Goal: Task Accomplishment & Management: Use online tool/utility

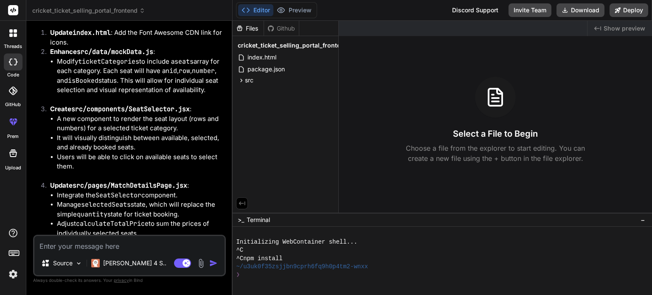
scroll to position [2036, 0]
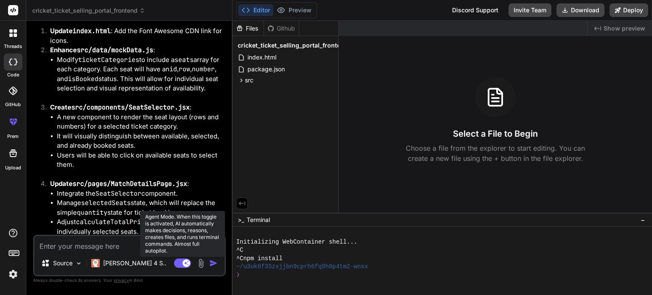
click at [178, 266] on rect at bounding box center [182, 263] width 17 height 9
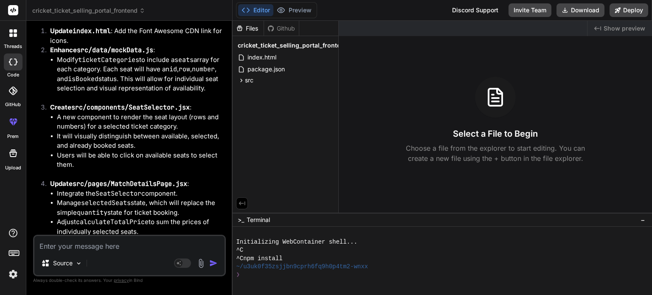
click at [13, 31] on icon at bounding box center [13, 33] width 8 height 8
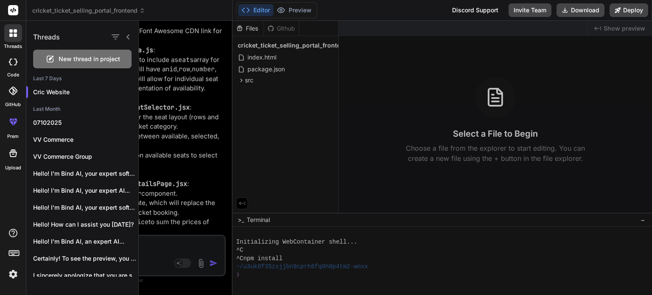
click at [82, 59] on span "New thread in project" at bounding box center [90, 59] width 62 height 8
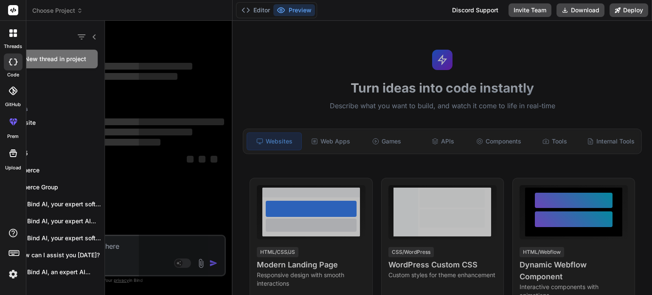
scroll to position [0, 0]
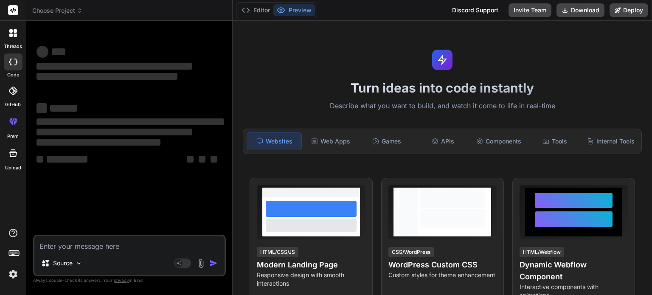
type textarea "x"
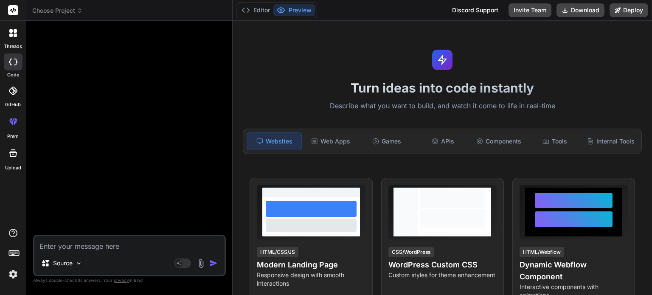
click at [15, 31] on icon at bounding box center [15, 30] width 3 height 3
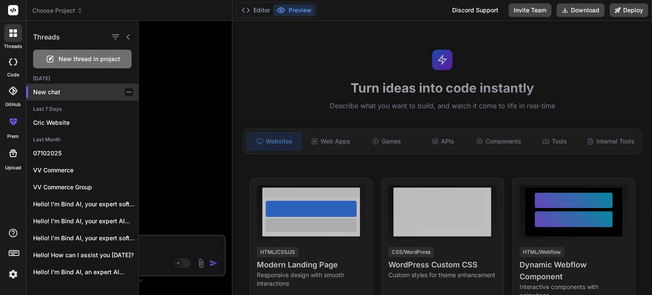
click at [127, 90] on icon "button" at bounding box center [128, 92] width 5 height 5
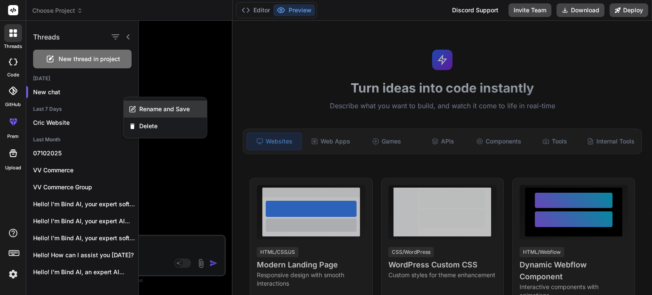
click at [145, 110] on span "Rename and Save" at bounding box center [164, 109] width 51 height 8
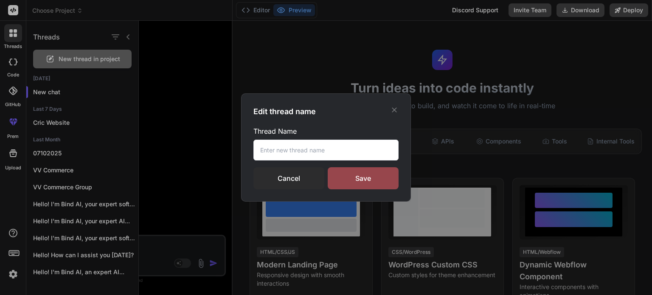
click at [126, 90] on button "button" at bounding box center [128, 92] width 5 height 5
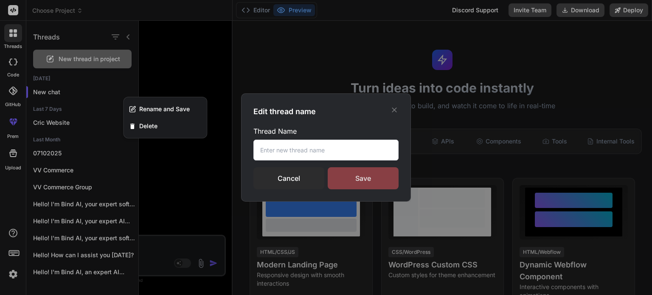
click at [368, 185] on div "Save" at bounding box center [363, 178] width 71 height 22
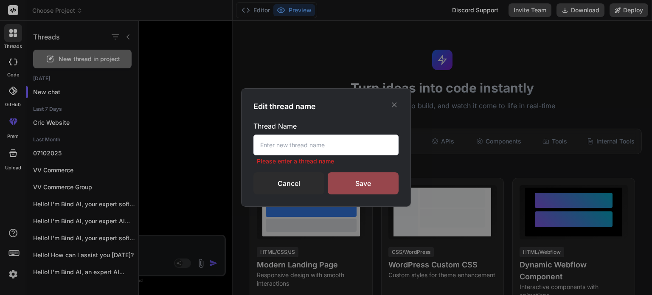
click at [332, 144] on input "text" at bounding box center [325, 145] width 145 height 21
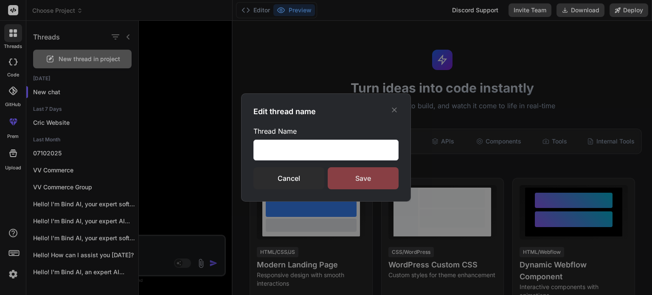
type input "Studentsdatabase"
click at [374, 178] on div "Save" at bounding box center [363, 178] width 71 height 22
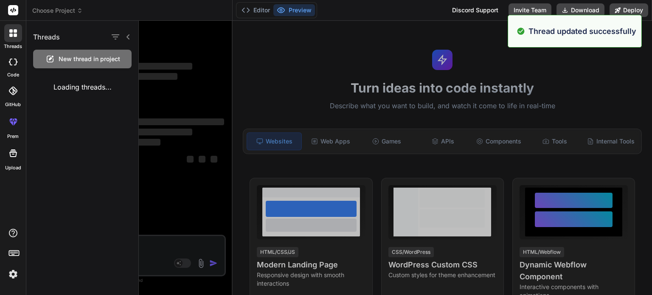
type textarea "x"
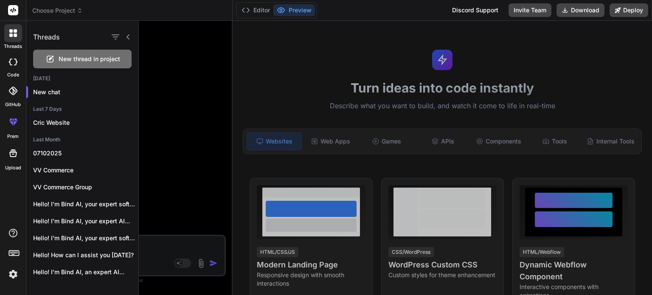
click at [156, 246] on div at bounding box center [395, 158] width 513 height 274
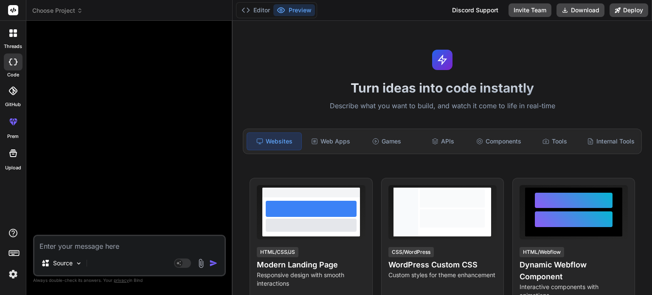
click at [75, 245] on textarea at bounding box center [129, 243] width 190 height 15
paste textarea "🚀 Loremi: Dolor s Amet-Conse Adipisc Elitseddoe Tempor (INCI Utlab) Etdolor Mag…"
type textarea "🚀 Loremi: Dolor s Amet-Conse Adipisc Elitseddoe Tempor (INCI Utlab) Etdolor Mag…"
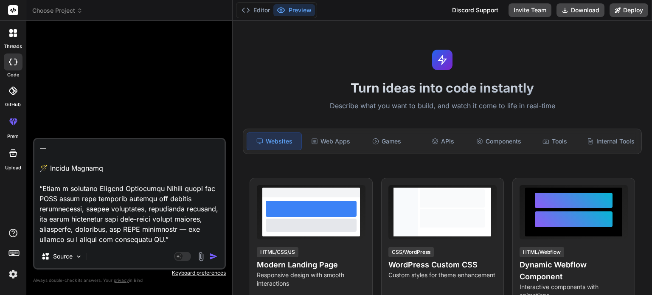
type textarea "x"
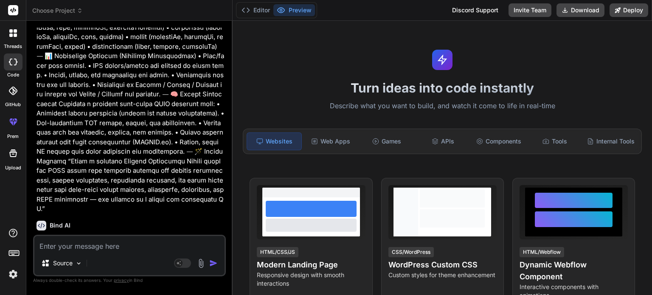
scroll to position [511, 0]
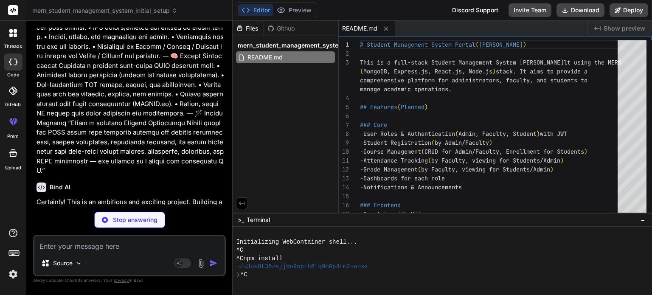
type textarea "x"
type textarea ""jsonwebtoken": "^9.0.2", "mongoose": "^8.0.1", "[PERSON_NAME]": "^1.4.5-lts.1"…"
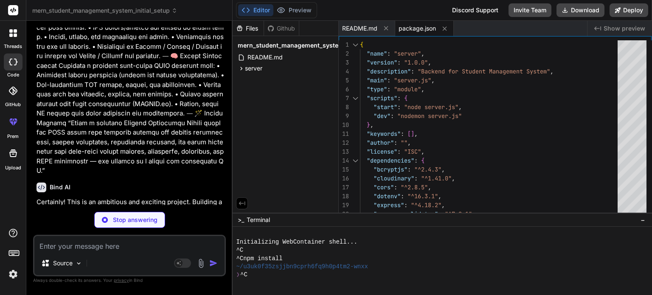
type textarea "x"
type textarea "PORT=5000 MONGO_URI=mongodb+srv://your_username:[EMAIL_ADDRESS][DOMAIN_NAME]/sm…"
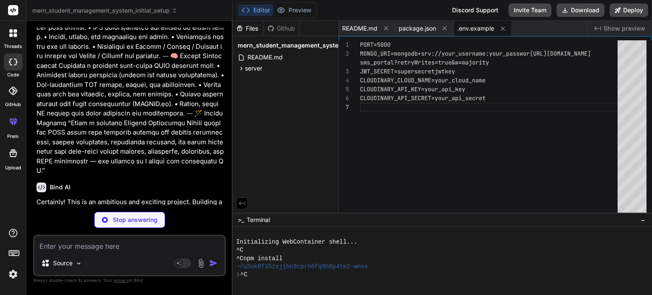
type textarea "x"
type textarea "// Mount API routes app.use('/api/users', userRoutes); // Example route const P…"
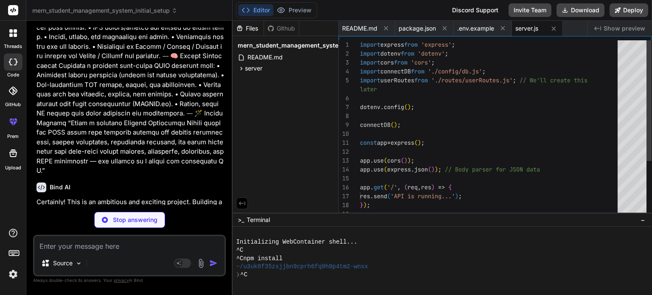
type textarea "x"
type textarea "}; export default connectDB;"
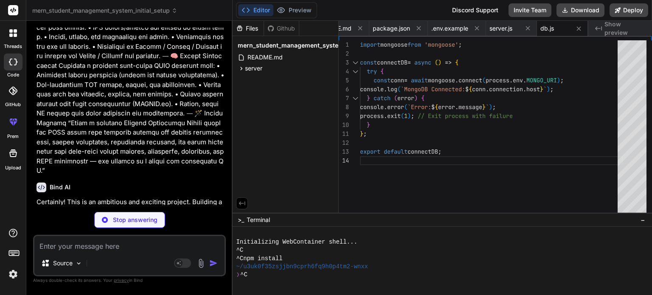
type textarea "x"
type textarea "}; const User = mongoose.model('User', userSchema); export default User;"
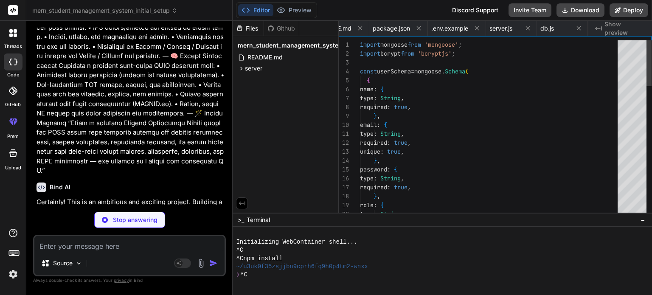
scroll to position [0, 77]
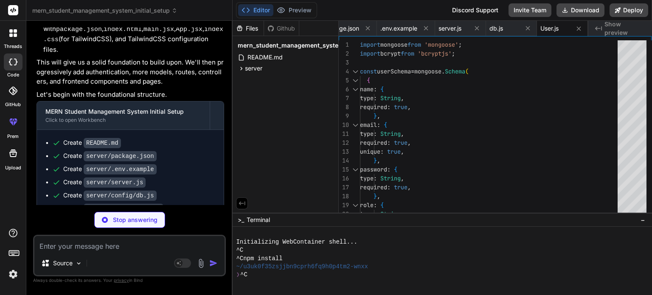
type textarea "x"
type textarea ""eslint-plugin-react-refresh": "^0.4.4", "postcss": "^[DATE]", "tailwindcss": "…"
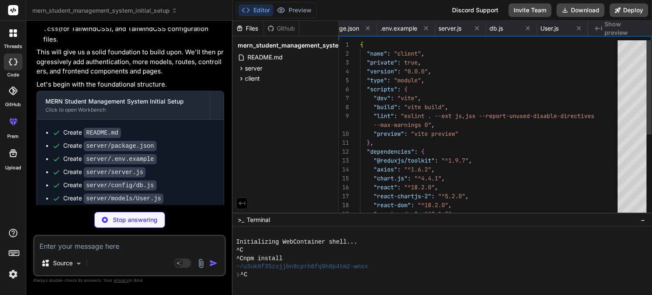
scroll to position [821, 0]
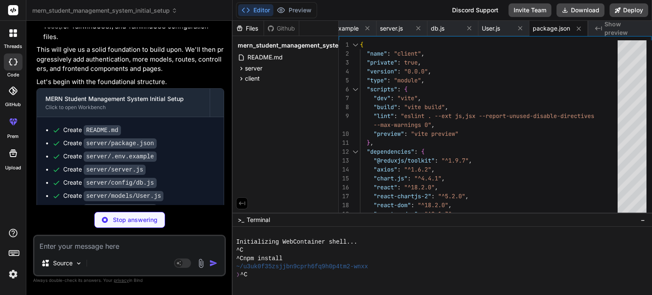
type textarea "x"
type textarea "<div id="root"></div> <script type="module" src="/src/main.jsx"></script> </bod…"
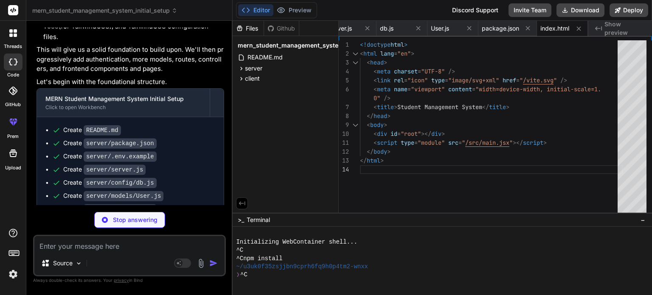
type textarea "x"
type textarea "<App /> </Provider> </React.StrictMode>, );"
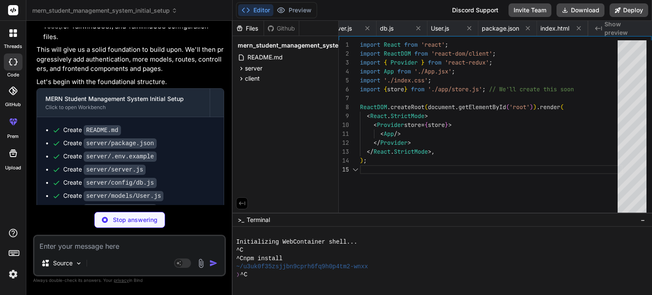
scroll to position [0, 237]
type textarea "x"
type textarea "export default App;"
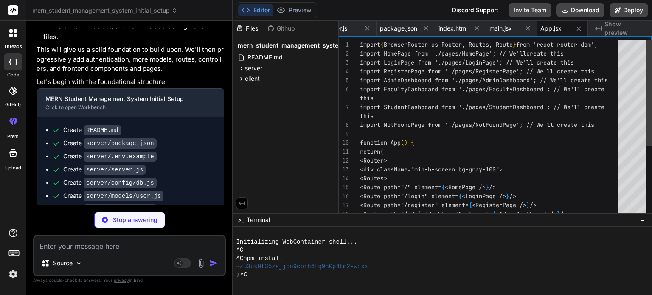
type textarea "x"
type textarea "@tailwind base; @tailwind components; @tailwind utilities;"
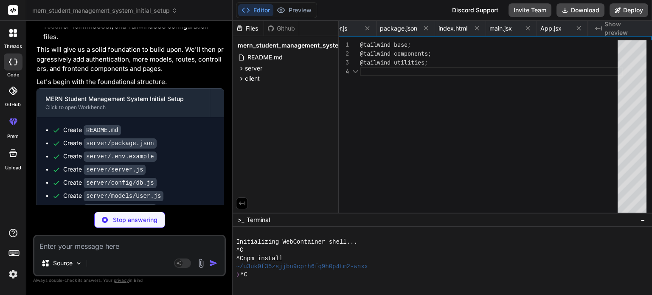
scroll to position [0, 339]
type textarea "x"
type textarea "}"
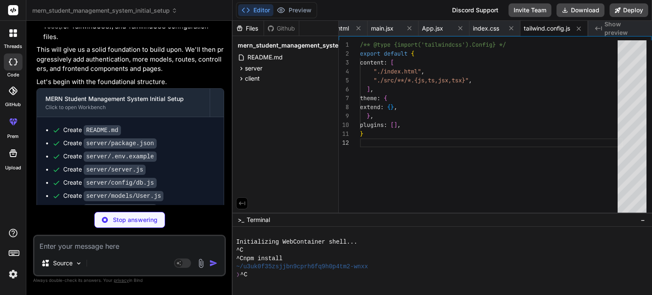
type textarea "x"
type textarea "export default { plugins: { tailwindcss: {}, autoprefixer: {}, }, }"
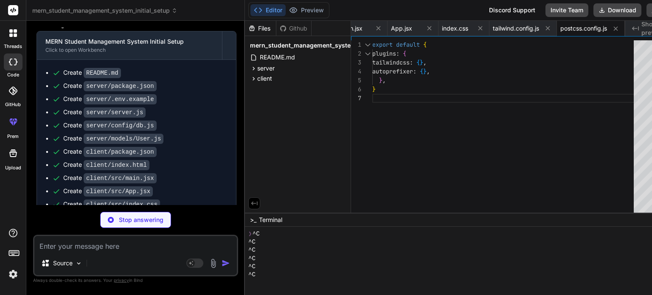
scroll to position [41, 0]
type textarea "x"
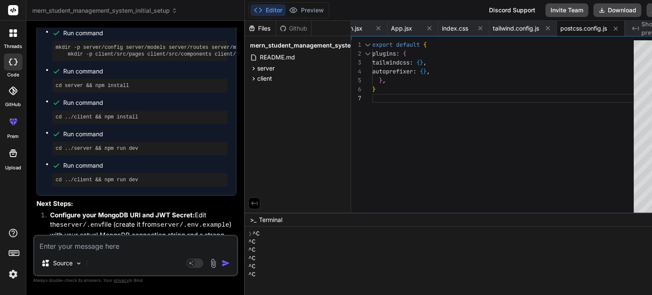
scroll to position [1197, 0]
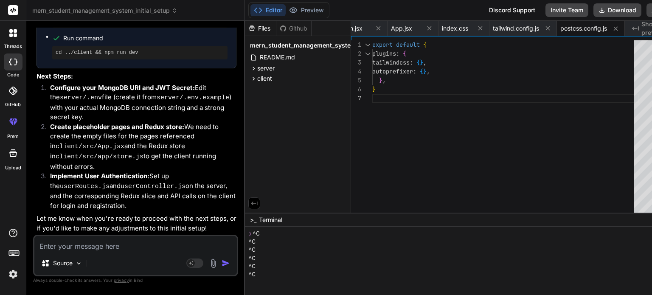
click at [85, 251] on textarea at bounding box center [135, 243] width 202 height 15
type textarea "y"
type textarea "x"
type textarea "ye"
type textarea "x"
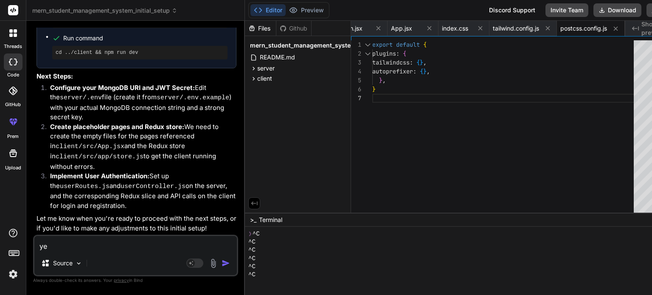
type textarea "yes"
type textarea "x"
type textarea "yes"
type textarea "x"
type textarea "yes p"
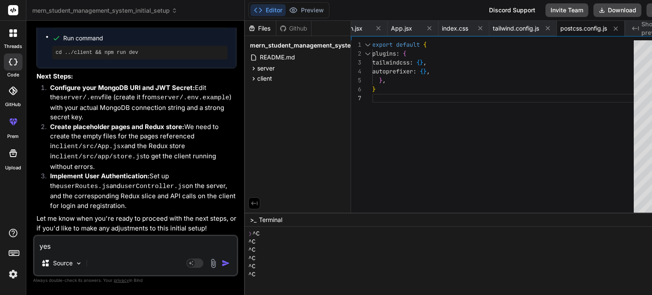
type textarea "x"
type textarea "yes pl"
type textarea "x"
type textarea "yes ple"
type textarea "x"
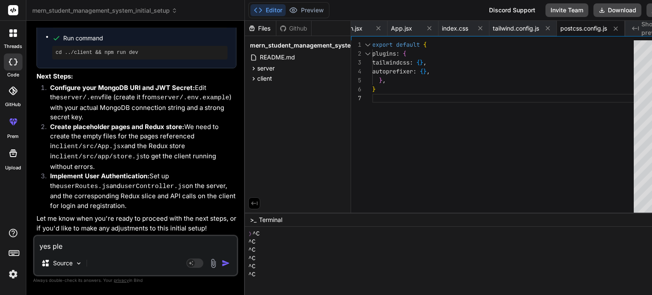
type textarea "yes plea"
type textarea "x"
type textarea "yes pleas"
type textarea "x"
type textarea "yes please"
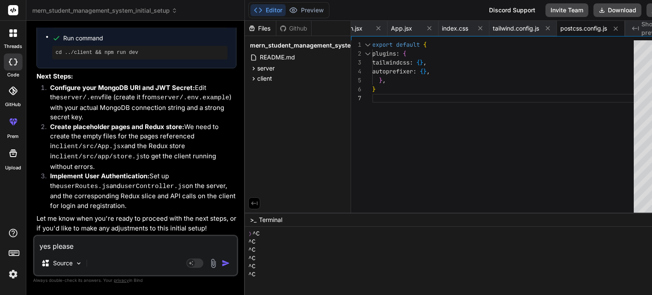
type textarea "x"
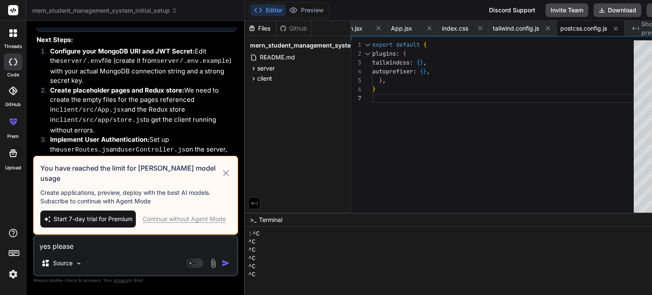
type textarea "yes please"
click at [177, 215] on div "Continue without Agent Mode" at bounding box center [184, 219] width 83 height 8
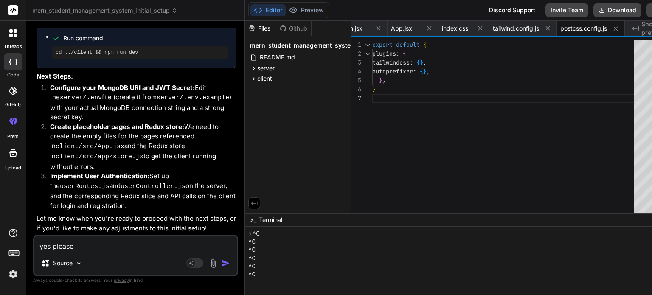
click at [222, 261] on img "button" at bounding box center [226, 263] width 8 height 8
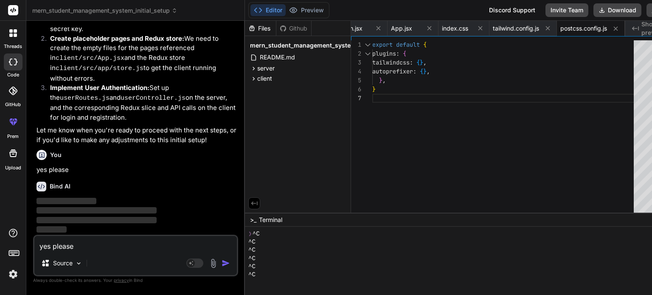
scroll to position [1285, 0]
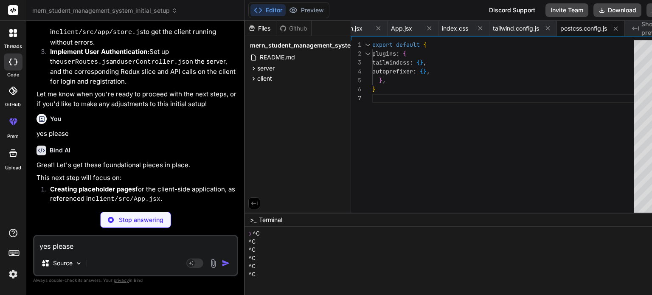
type textarea "x"
type textarea "Register </Link> </div> </div> </> ); }; export default HomePage;"
type textarea "x"
type textarea "export default LoginPage;"
type textarea "x"
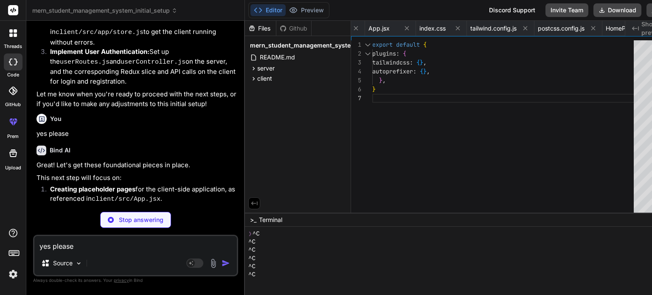
type textarea "</div> </> ); }; export default RegisterPage;"
type textarea "x"
type textarea "overall system analytics.</p> {/* TODO: Add admin specific content */} </div> <…"
type textarea "x"
type textarea "</> ); }; export default NotFoundPage;"
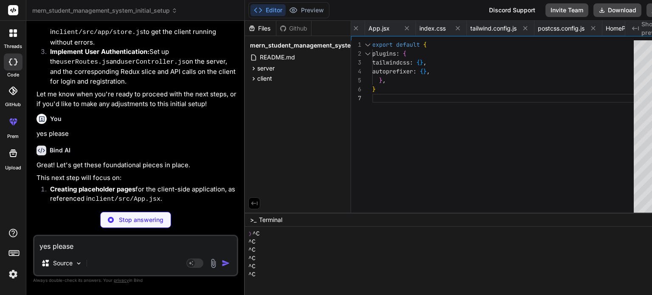
type textarea "x"
type textarea "import { configureStore } from '@reduxjs/toolkit'; // import authReducer from '…"
type textarea "x"
type textarea "}, (error) => { return Promise.reject(error); } ); export default api;"
type textarea "x"
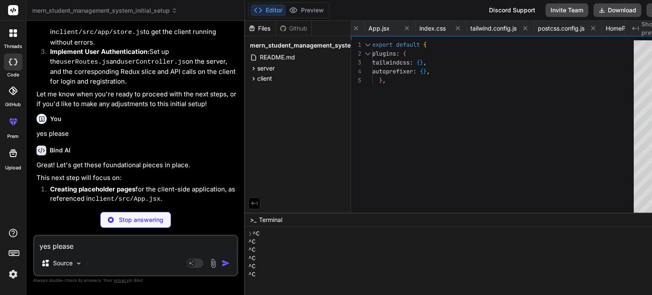
type textarea "); }; export default Header;"
type textarea "x"
type textarea "} export default App;"
type textarea "x"
type textarea "// router.route('/').get(protect, authorize(['admin']), getUsers); export defau…"
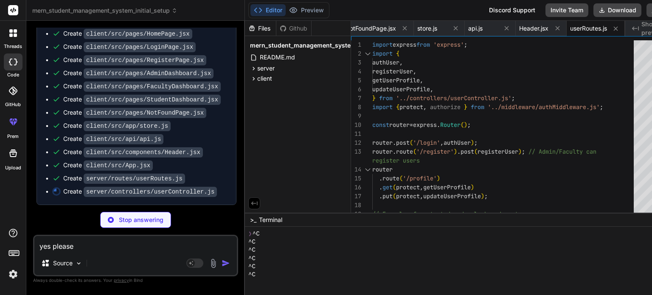
scroll to position [1621, 0]
type textarea "x"
type textarea "} }); export { authUser, registerUser, getUserProfile, updateUserProfile };"
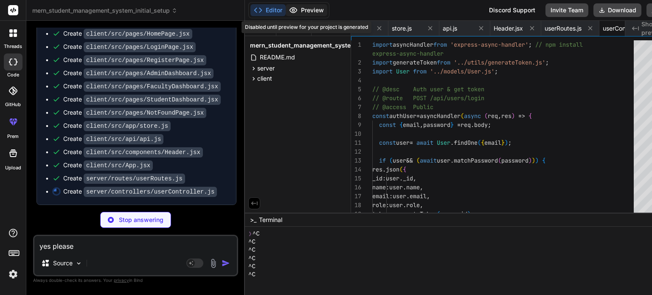
scroll to position [0, 1258]
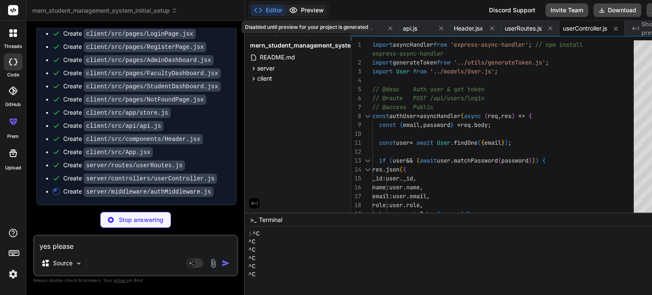
type textarea "x"
type textarea "if (roles.length && !roles.includes(req.user.role)) { res.status(403); // Forbi…"
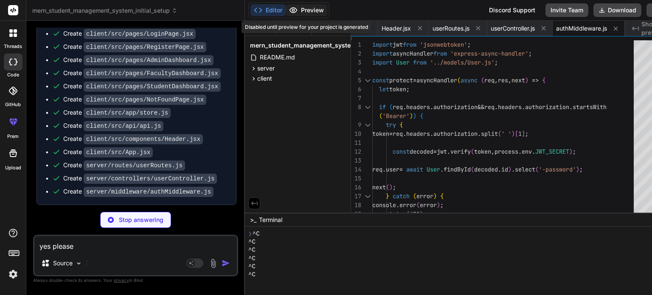
type textarea "x"
type textarea "import jwt from 'jsonwebtoken'; const generateToken = (id) => { return jwt.sign…"
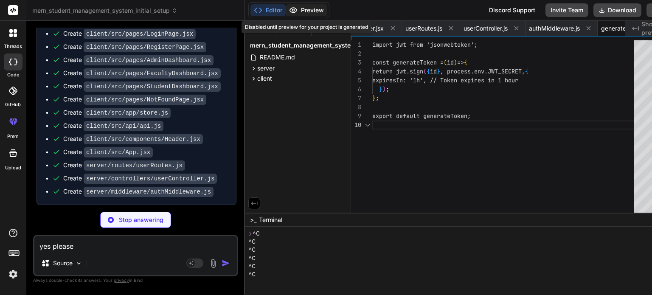
scroll to position [0, 1400]
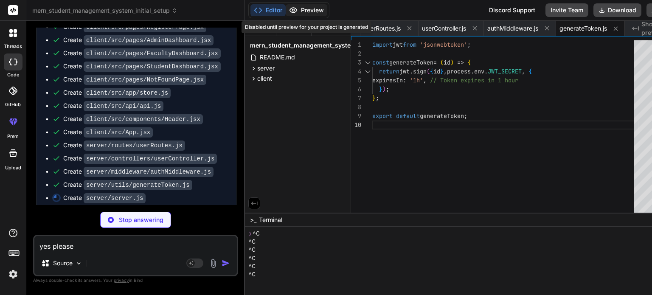
type textarea "x"
type textarea "app.listen(PORT, () => { console.log(`Server running on port ${PORT}`); });"
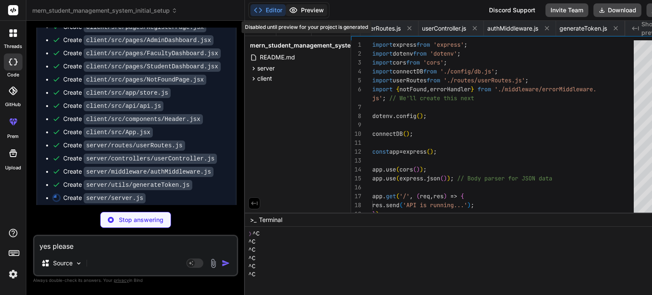
scroll to position [0, 173]
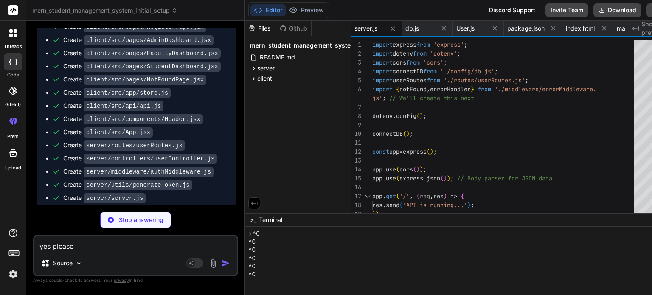
type textarea "x"
type textarea "message: err.message, stack: process.env.NODE_ENV === 'production' ? null : err…"
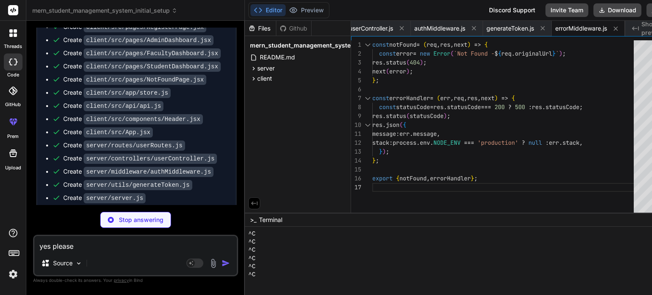
scroll to position [65, 0]
type textarea "x"
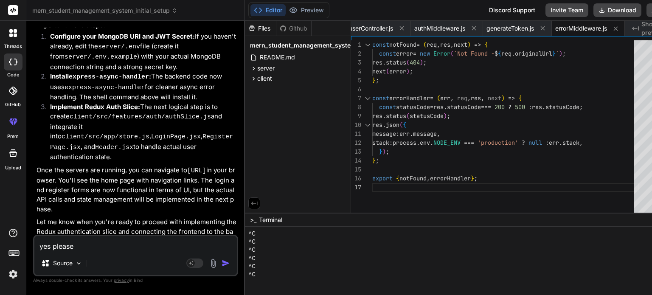
scroll to position [1952, 0]
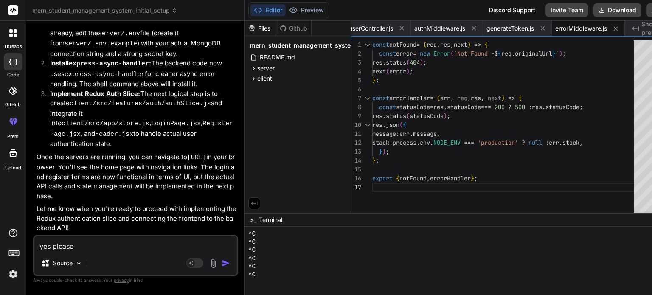
click at [87, 245] on textarea "yes please" at bounding box center [135, 243] width 202 height 15
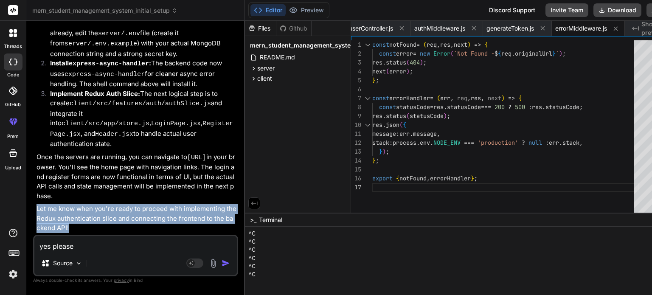
drag, startPoint x: 87, startPoint y: 228, endPoint x: 37, endPoint y: 213, distance: 51.7
click at [37, 213] on p "Let me know when you're ready to proceed with implementing the Redux authentica…" at bounding box center [137, 218] width 200 height 29
copy p "Let me know when you're ready to proceed with implementing the Redux authentica…"
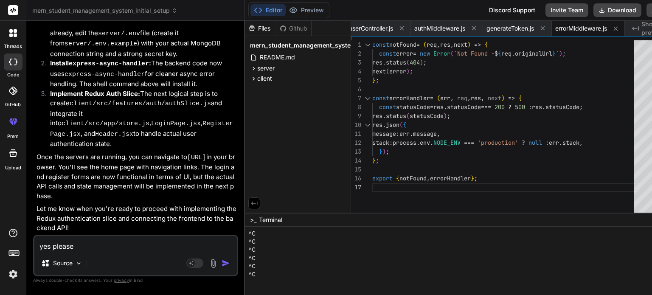
click at [98, 245] on textarea "yes please" at bounding box center [135, 243] width 202 height 15
type textarea "w"
type textarea "x"
type textarea "wh"
type textarea "x"
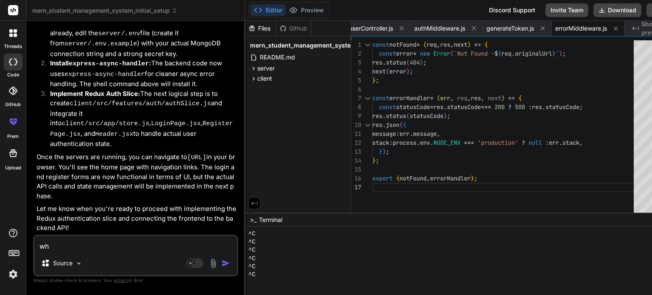
type textarea "wha"
type textarea "x"
type textarea "what"
type textarea "x"
type textarea "what"
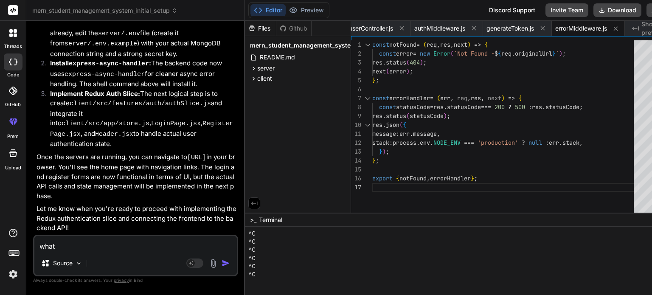
type textarea "x"
type textarea "what i"
type textarea "x"
type textarea "what i"
type textarea "x"
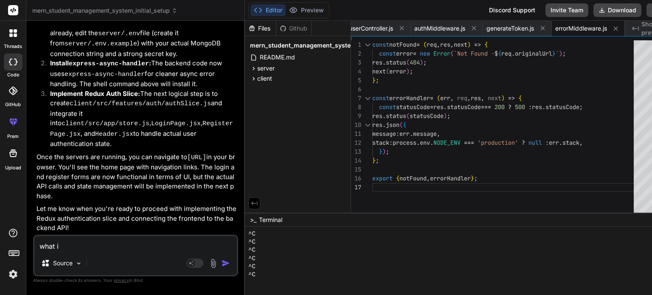
type textarea "what i n"
type textarea "x"
type textarea "what i ne"
type textarea "x"
type textarea "what i nee"
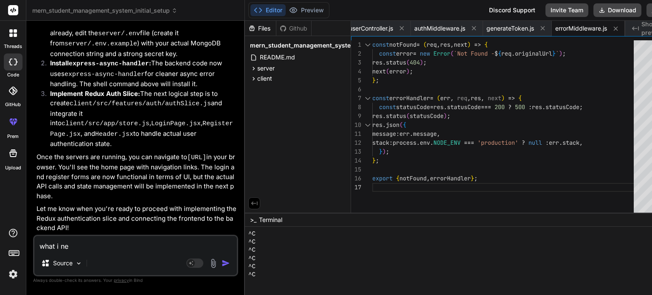
type textarea "x"
type textarea "what i need"
type textarea "x"
type textarea "what i need"
type textarea "x"
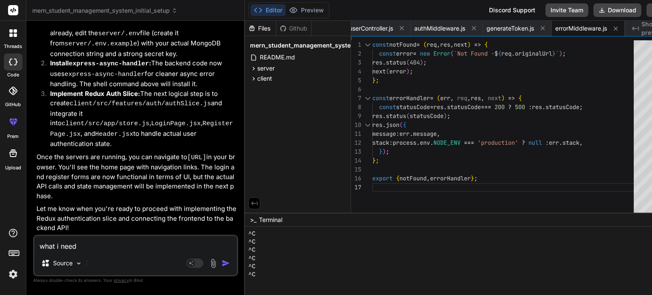
type textarea "what i need t"
type textarea "x"
type textarea "what i need to"
type textarea "x"
type textarea "what i need to"
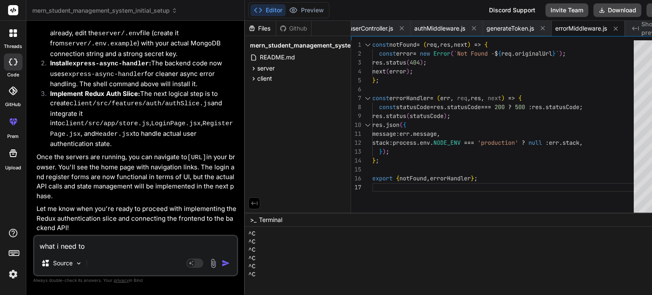
type textarea "x"
type textarea "what i need to d"
type textarea "x"
type textarea "what i need to do"
type textarea "x"
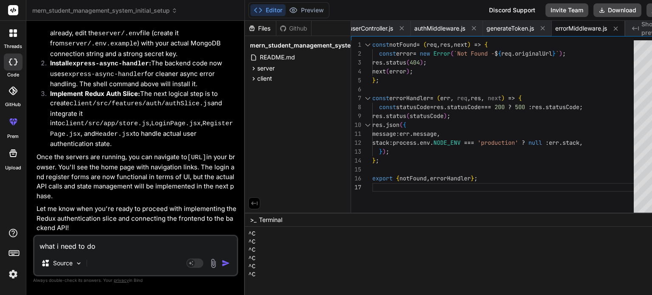
type textarea "what i need to do"
type textarea "x"
type textarea "what i need to do n"
type textarea "x"
type textarea "what i need to do no"
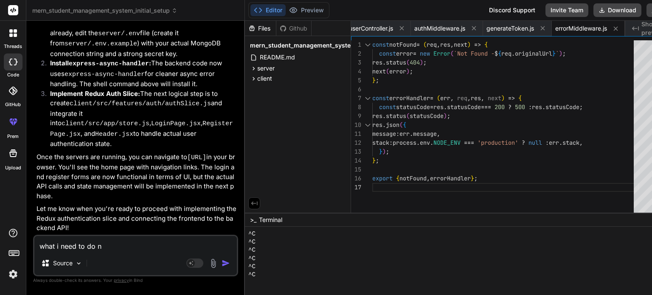
type textarea "x"
type textarea "what i need to do [PERSON_NAME]"
type textarea "x"
type textarea "what i need to do [PERSON_NAME]]"
type textarea "x"
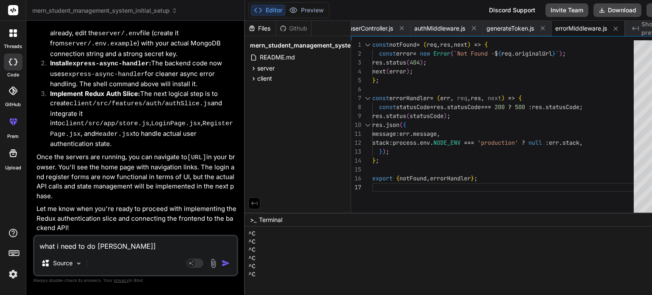
type textarea "what i need to do [PERSON_NAME]"
type textarea "x"
type textarea "what i need to do no"
type textarea "x"
type textarea "what i need to do now"
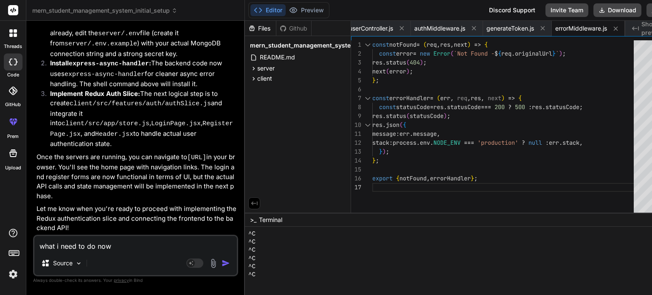
type textarea "x"
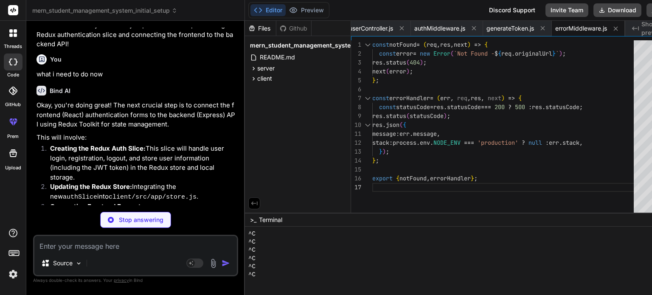
scroll to position [2125, 0]
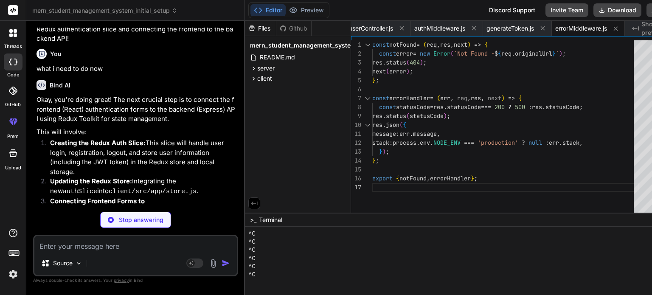
type textarea "x"
type textarea "}); export const { reset } = authSlice.actions; export default authSlice.reduce…"
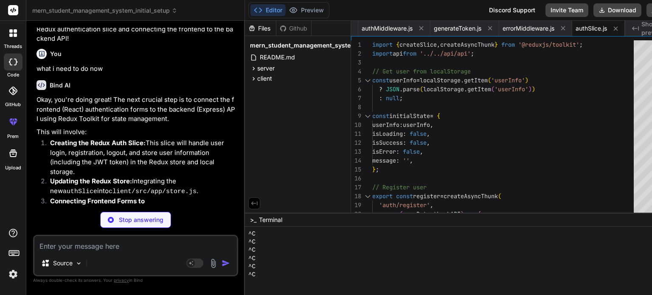
type textarea "x"
type textarea "import { configureStore } from '@reduxjs/toolkit'; import authReducer from '../…"
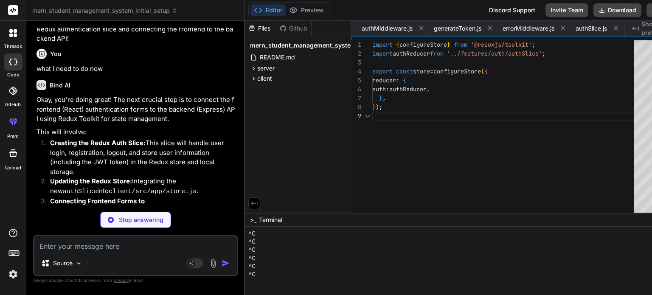
scroll to position [0, 1232]
type textarea "x"
type textarea "</> ); }; export default LoginPage;"
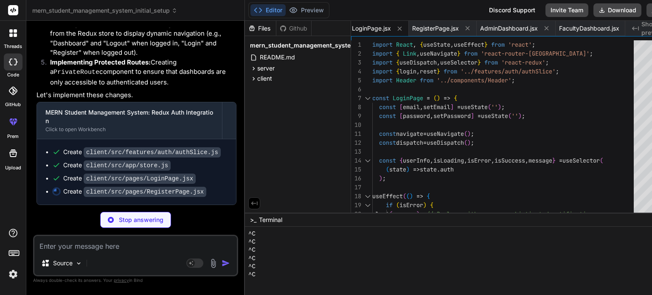
scroll to position [2345, 0]
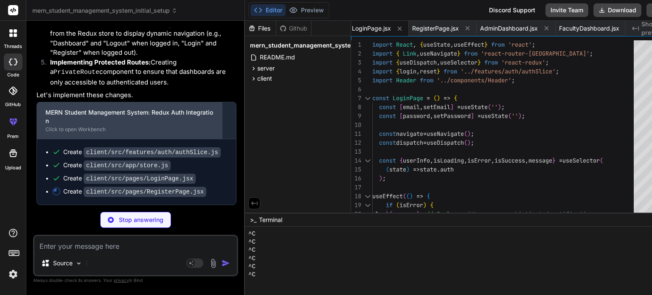
type textarea "x"
type textarea "export default RegisterPage;"
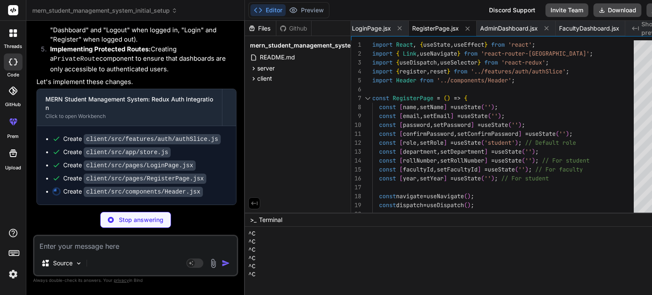
type textarea "x"
type textarea "export default Header;"
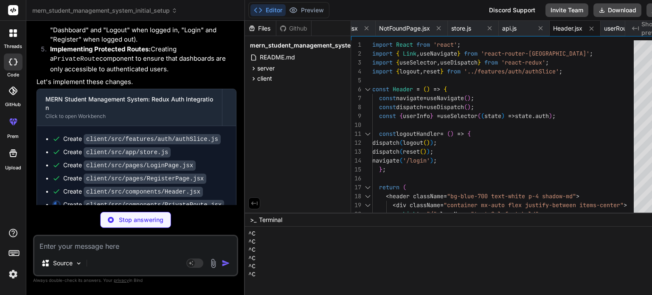
type textarea "x"
type textarea "return <Outlet />; }; export default PrivateRoute;"
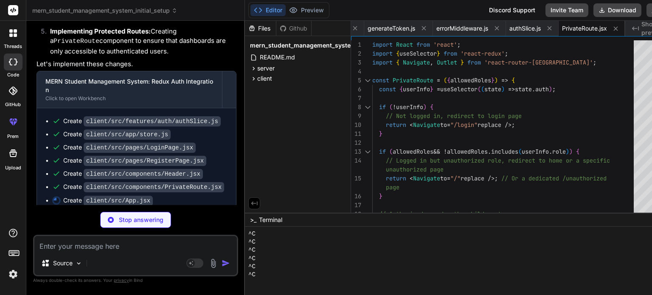
scroll to position [2384, 0]
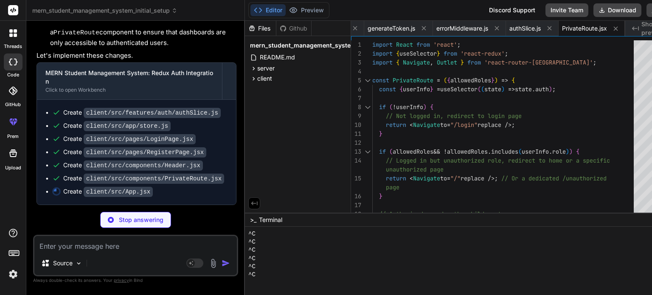
type textarea "x"
type textarea "VITE_API_URL=[URL]"
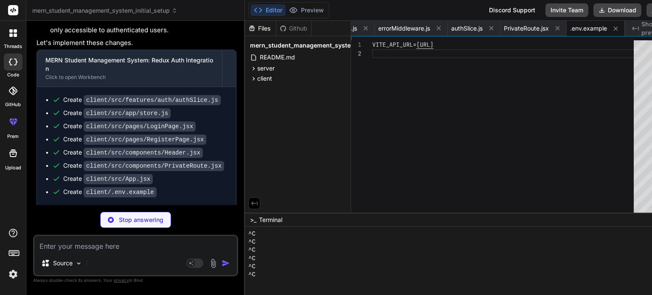
scroll to position [90, 0]
type textarea "x"
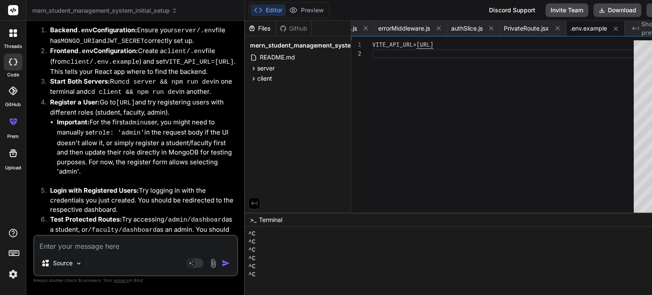
scroll to position [2730, 0]
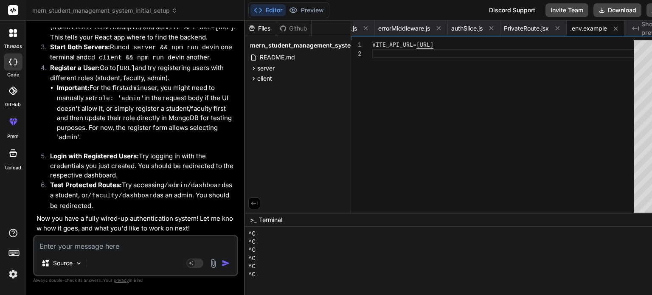
click at [93, 244] on textarea at bounding box center [135, 243] width 202 height 15
